Goal: Find specific page/section: Find specific page/section

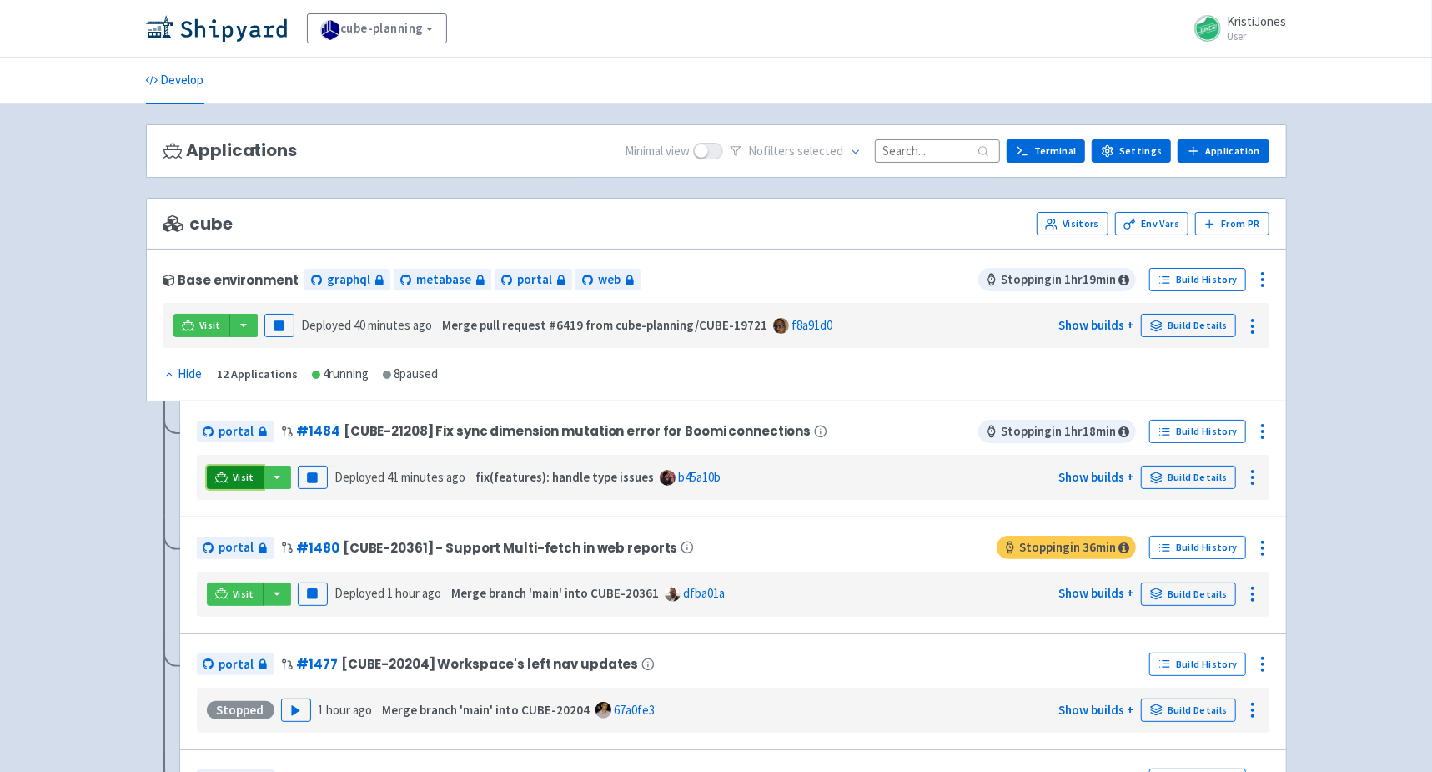
click at [220, 481] on icon at bounding box center [221, 482] width 13 height 2
